Goal: Information Seeking & Learning: Learn about a topic

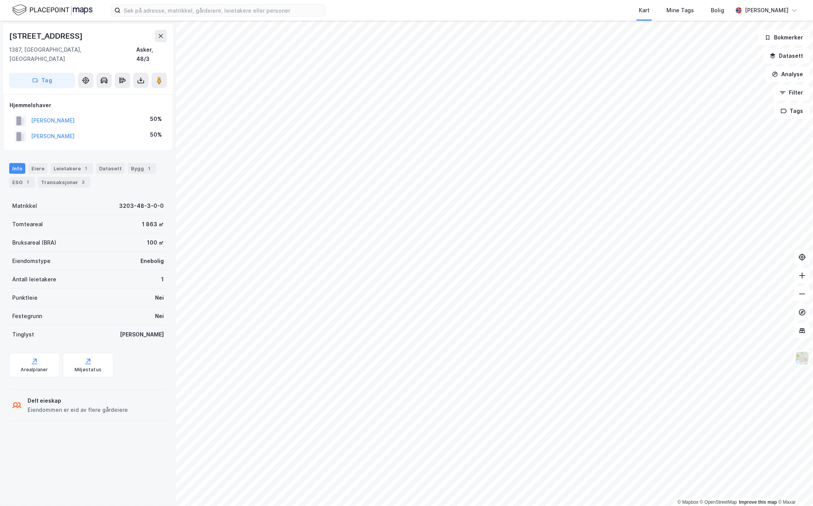
drag, startPoint x: 41, startPoint y: 109, endPoint x: 103, endPoint y: 100, distance: 62.6
click at [103, 101] on div "Hjemmelshaver" at bounding box center [88, 105] width 157 height 9
